Goal: Information Seeking & Learning: Learn about a topic

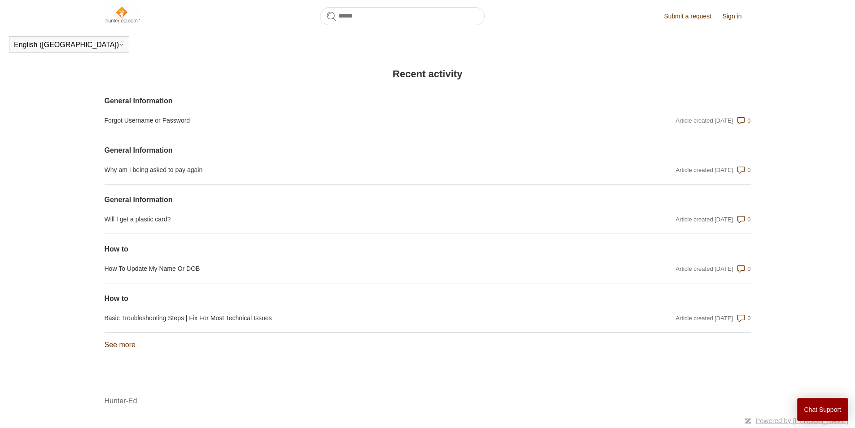
scroll to position [631, 0]
click at [129, 348] on link "See more items from recent activity" at bounding box center [120, 345] width 31 height 8
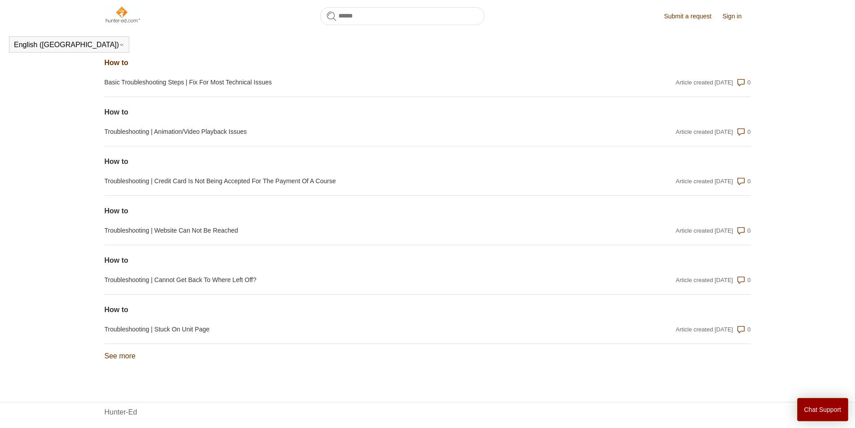
scroll to position [878, 0]
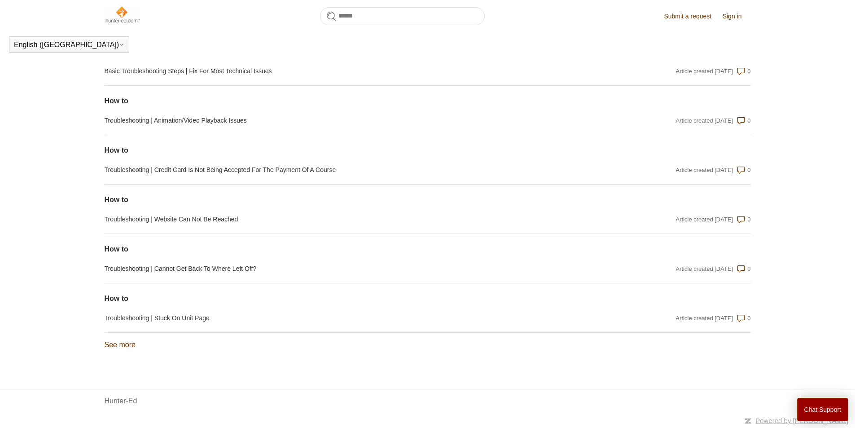
click at [123, 347] on link "See more items from recent activity" at bounding box center [120, 345] width 31 height 8
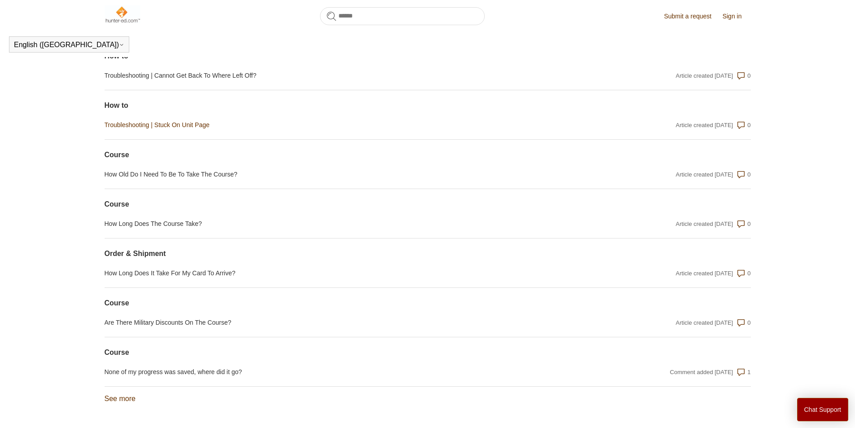
scroll to position [1125, 0]
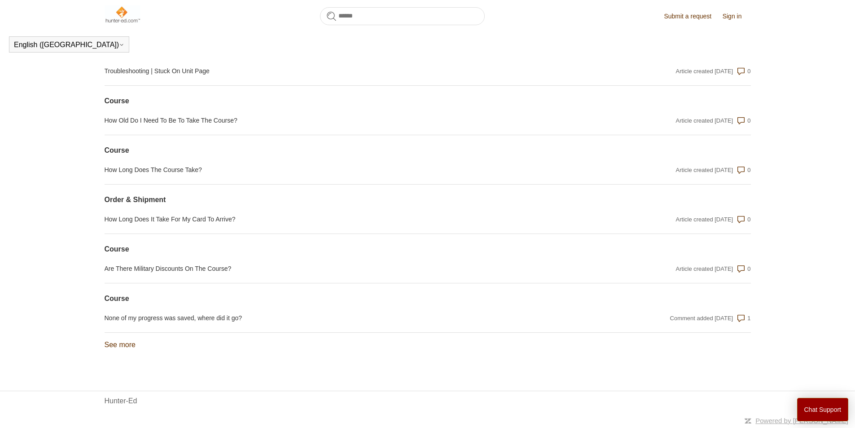
click at [126, 343] on link "See more items from recent activity" at bounding box center [120, 345] width 31 height 8
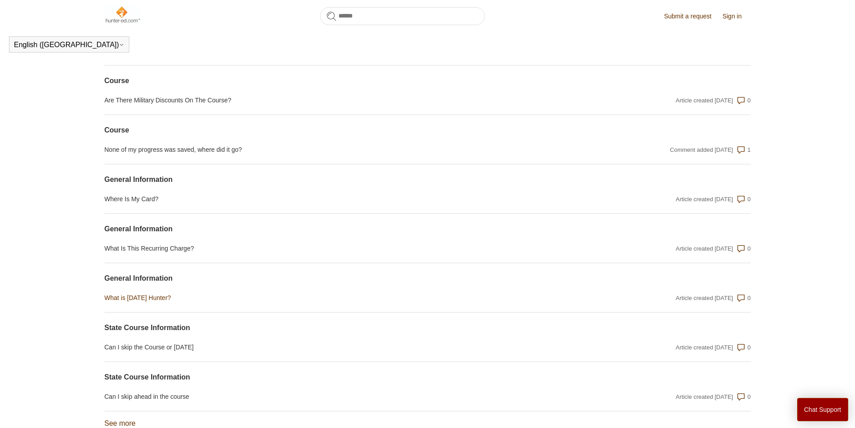
scroll to position [1298, 0]
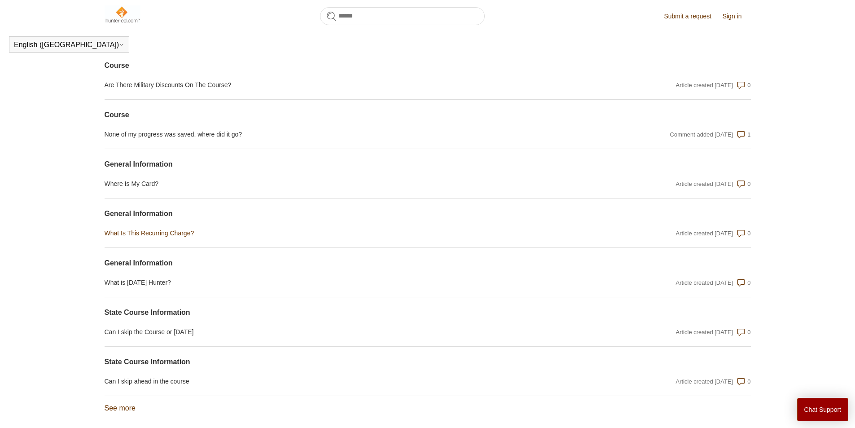
click at [144, 238] on link "What Is This Recurring Charge?" at bounding box center [331, 233] width 453 height 9
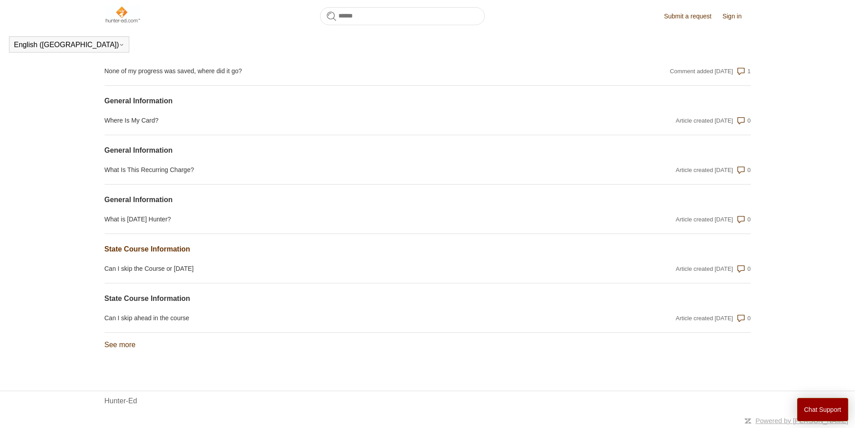
scroll to position [1372, 0]
click at [169, 317] on link "Can I skip ahead in the course" at bounding box center [331, 317] width 453 height 9
click at [123, 346] on link "See more items from recent activity" at bounding box center [120, 345] width 31 height 8
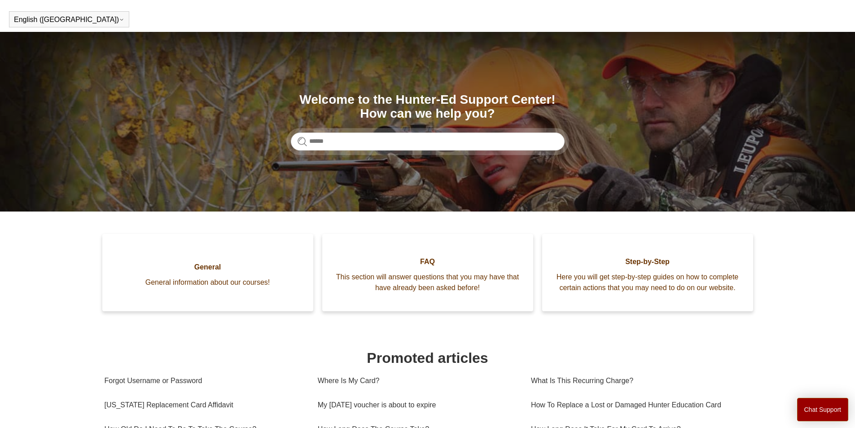
scroll to position [0, 0]
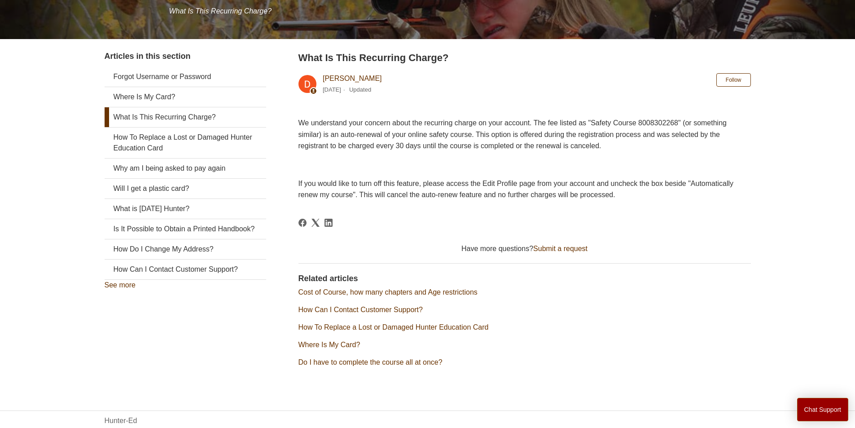
scroll to position [135, 0]
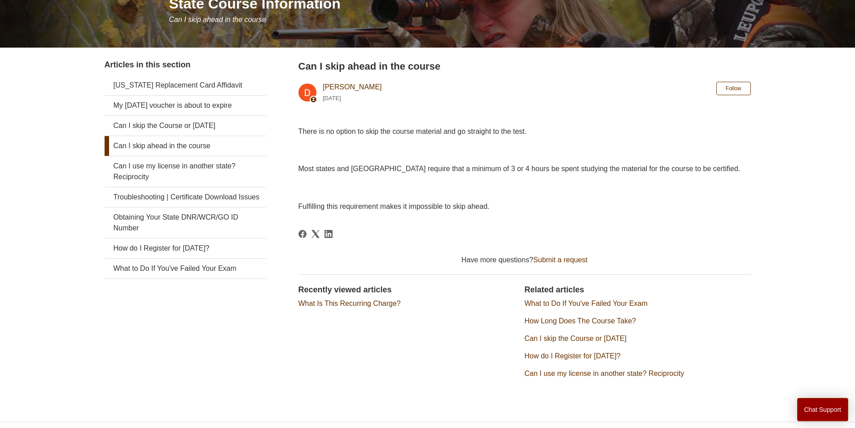
scroll to position [135, 0]
